Goal: Task Accomplishment & Management: Use online tool/utility

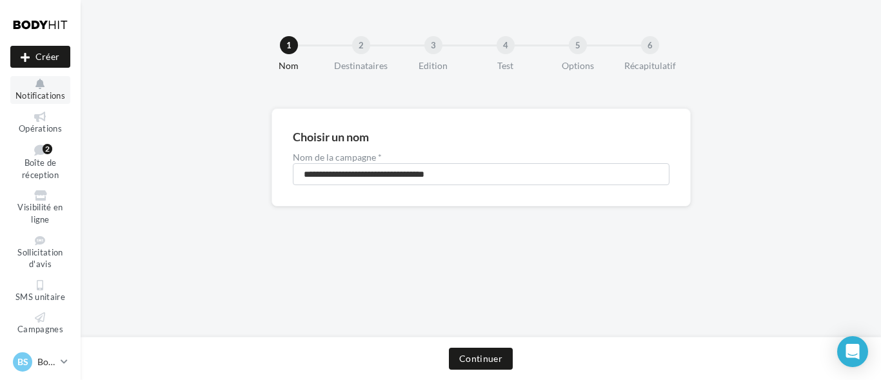
click at [48, 92] on span "Notifications" at bounding box center [40, 95] width 50 height 10
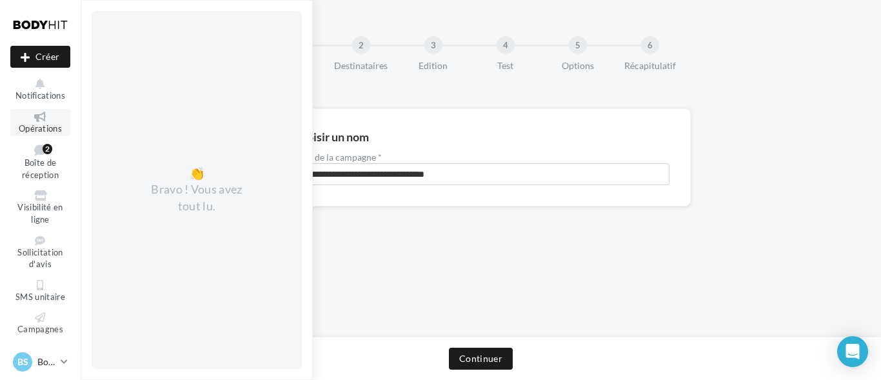
click at [40, 126] on span "Opérations" at bounding box center [40, 128] width 43 height 10
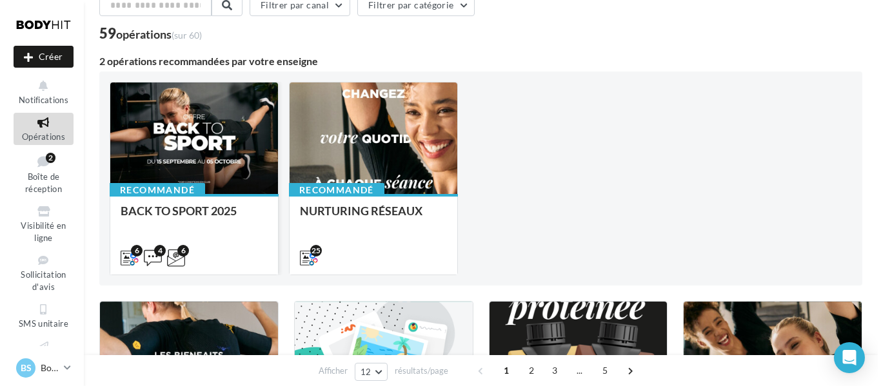
scroll to position [66, 0]
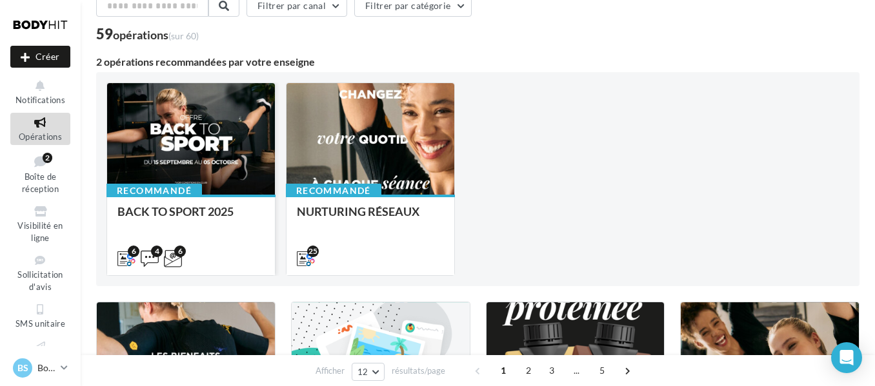
click at [243, 163] on div at bounding box center [191, 139] width 168 height 113
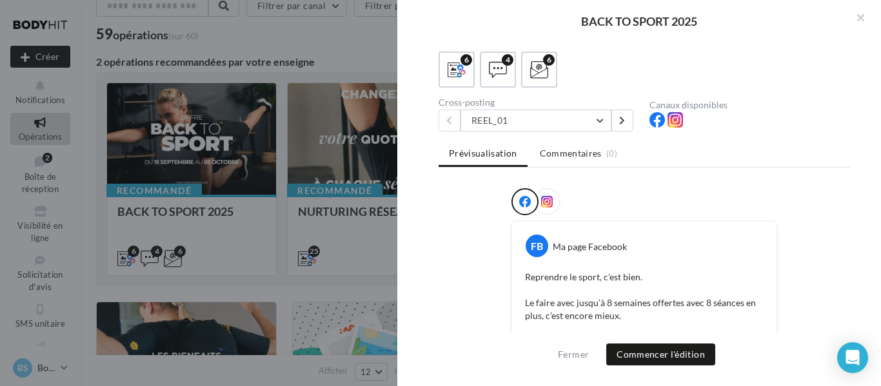
scroll to position [0, 0]
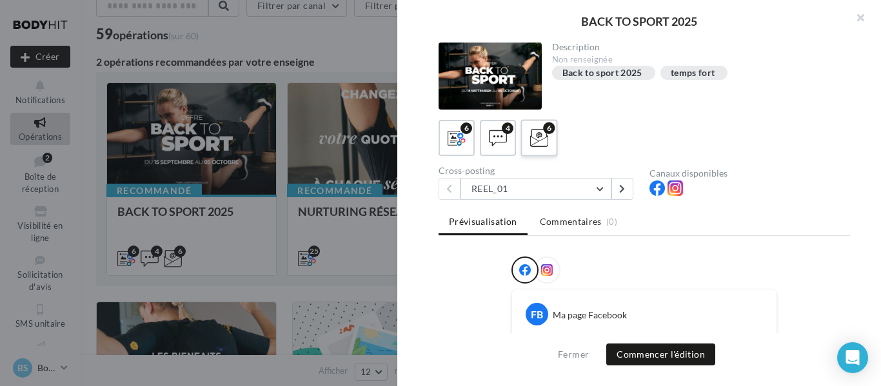
click at [531, 134] on icon at bounding box center [539, 138] width 19 height 19
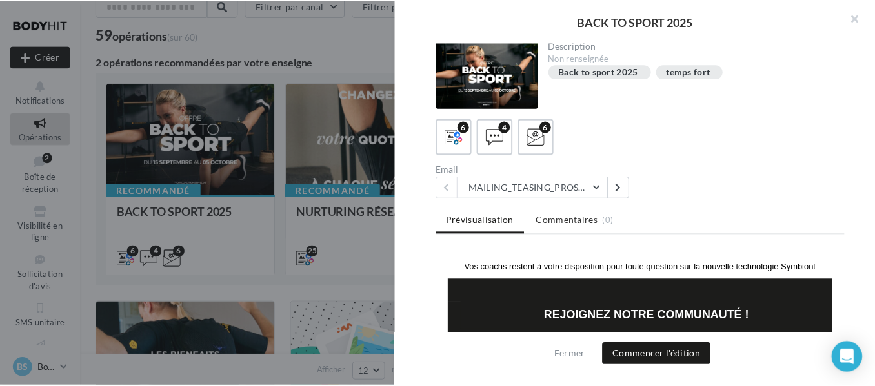
scroll to position [457, 0]
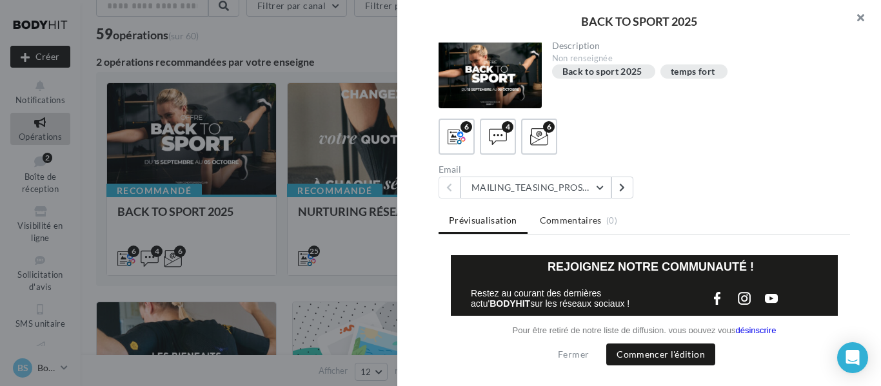
click at [857, 21] on button "button" at bounding box center [855, 19] width 52 height 39
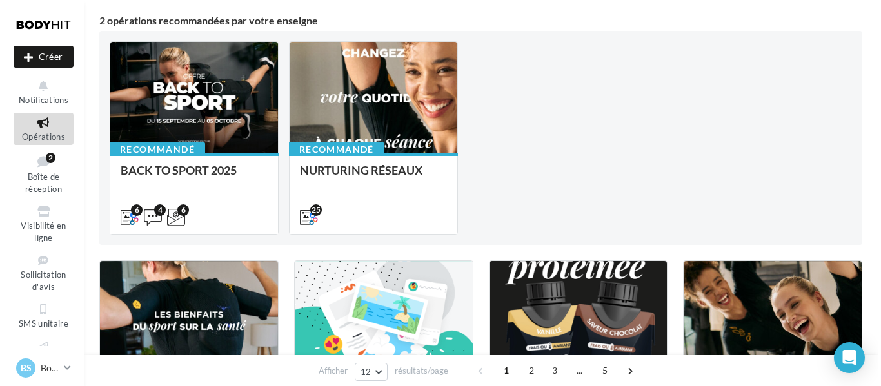
scroll to position [0, 0]
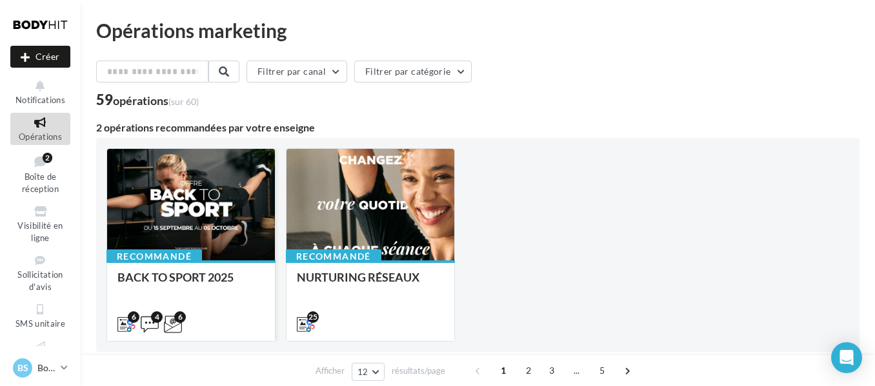
click at [230, 199] on div at bounding box center [191, 205] width 168 height 113
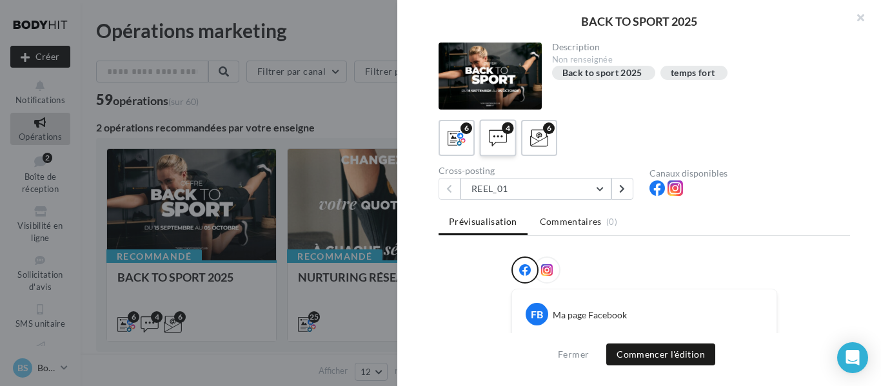
click at [502, 147] on icon at bounding box center [498, 138] width 19 height 19
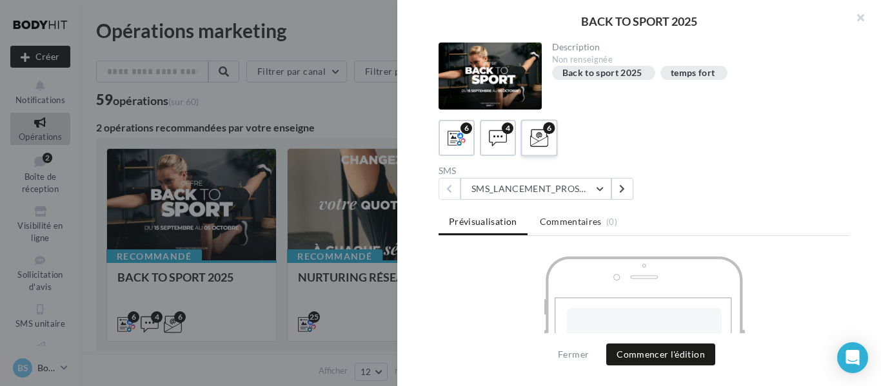
click at [525, 149] on label "6" at bounding box center [539, 137] width 37 height 37
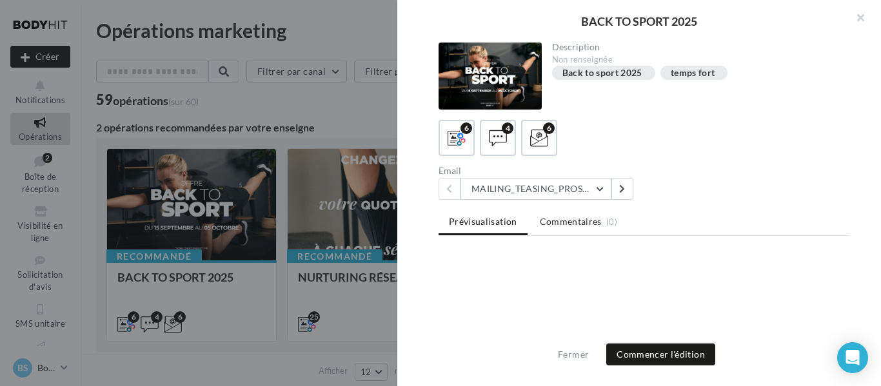
scroll to position [1, 0]
click at [622, 188] on icon at bounding box center [622, 187] width 6 height 9
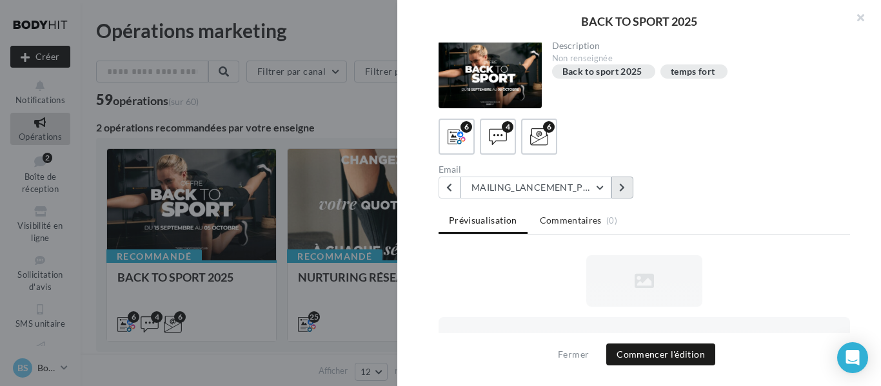
click at [622, 188] on icon at bounding box center [622, 187] width 6 height 9
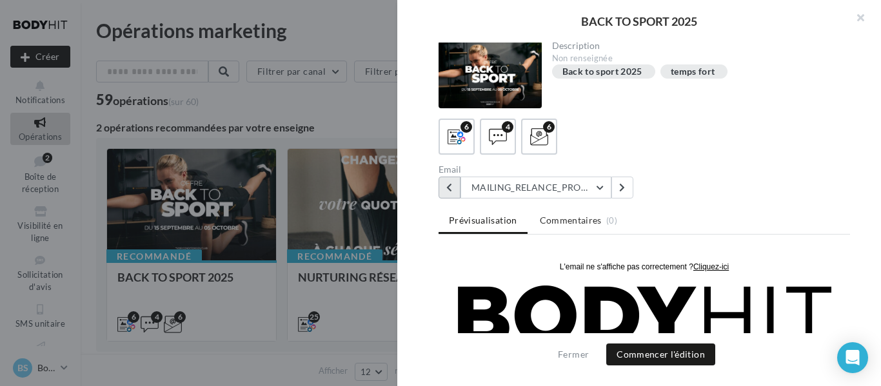
click at [458, 184] on button at bounding box center [450, 188] width 22 height 22
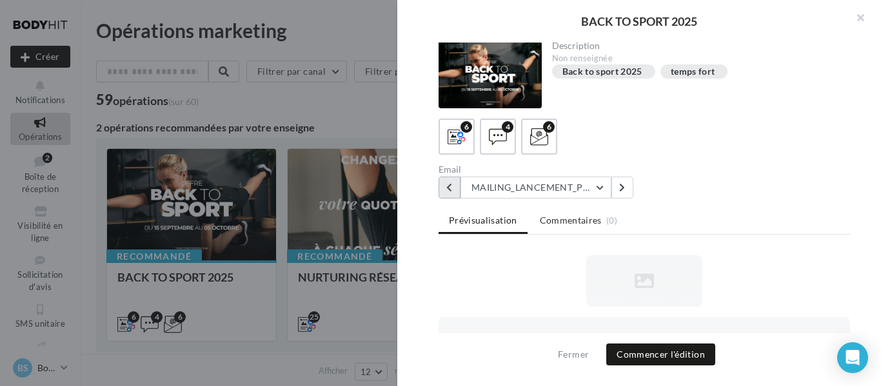
click at [442, 190] on button at bounding box center [450, 188] width 22 height 22
click at [620, 189] on icon at bounding box center [622, 187] width 6 height 9
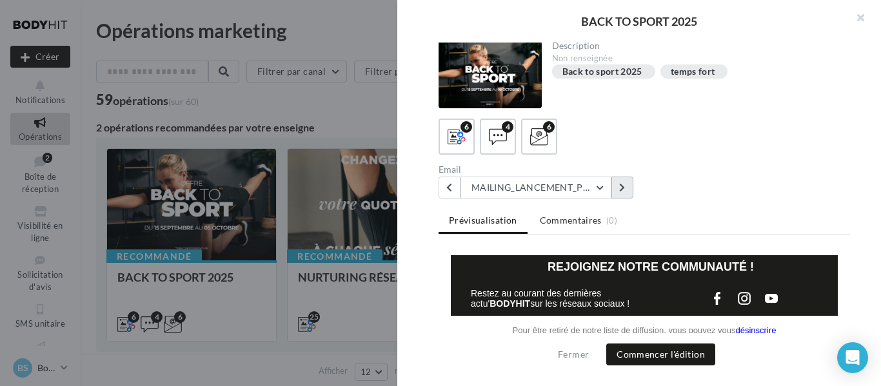
scroll to position [533, 0]
click at [669, 348] on button "Commencer l'édition" at bounding box center [660, 355] width 109 height 22
